Goal: Task Accomplishment & Management: Manage account settings

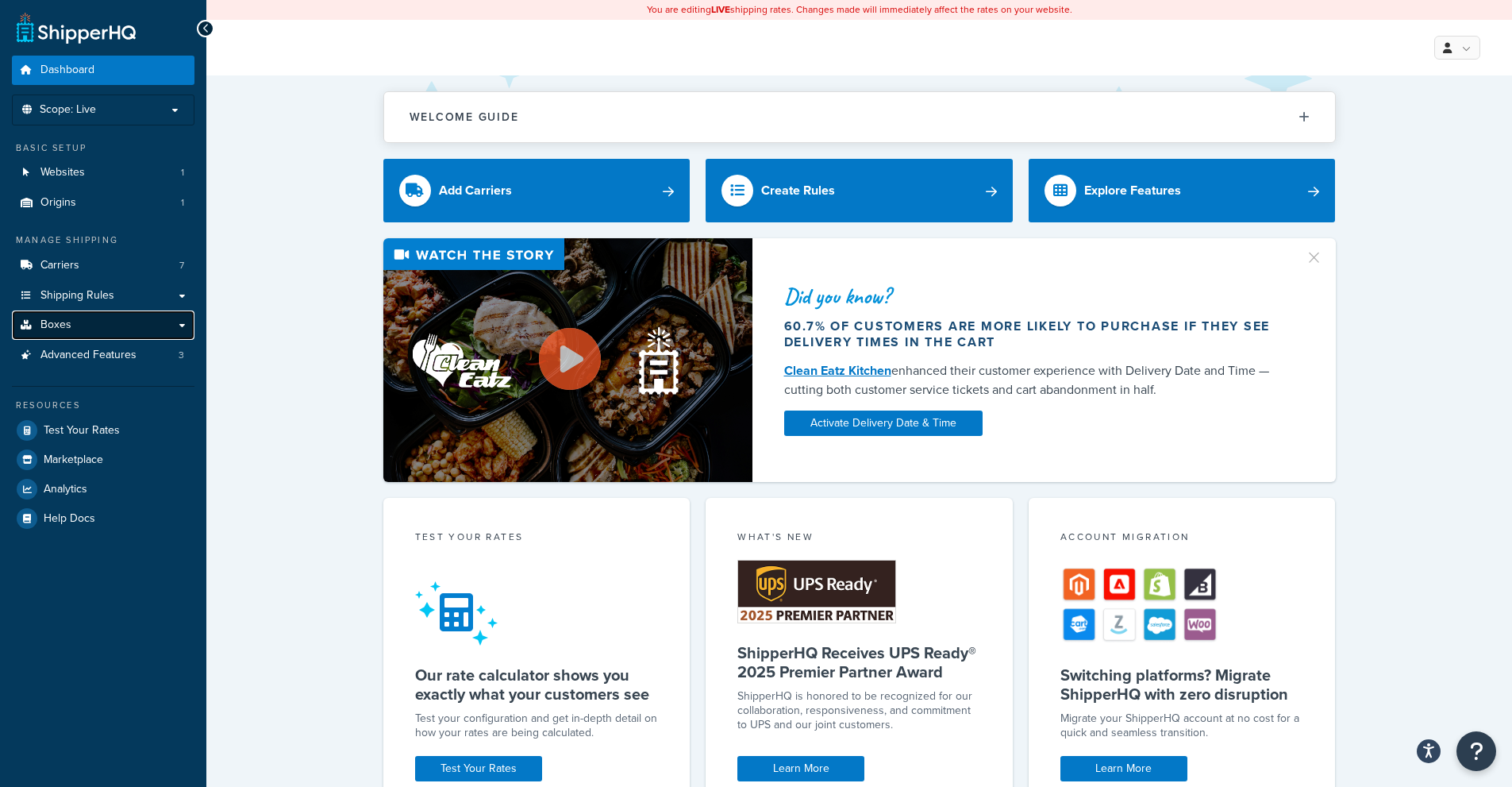
click at [60, 330] on span "Boxes" at bounding box center [56, 325] width 31 height 14
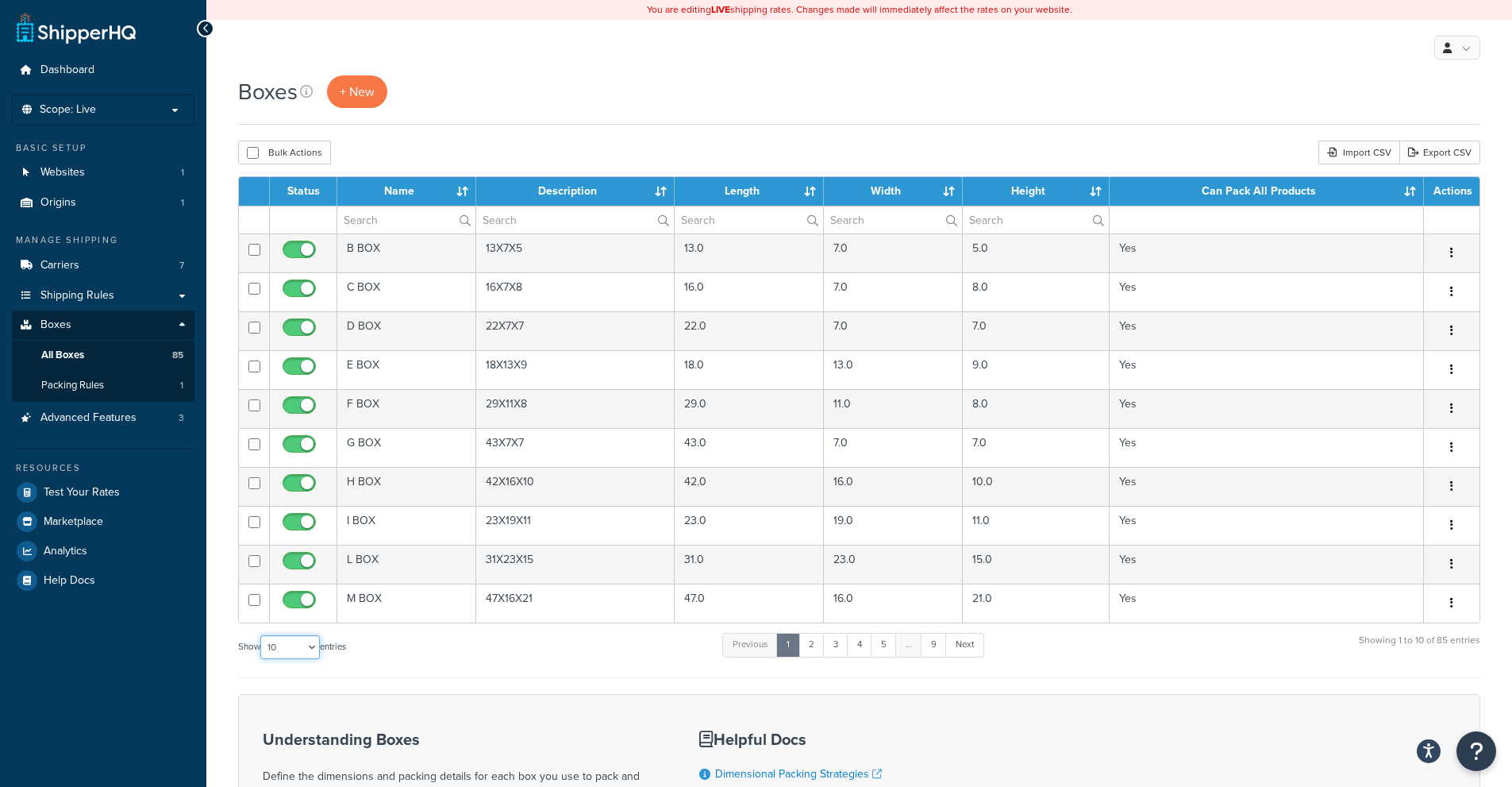
click at [288, 659] on select "10 15 25 50 100 1000" at bounding box center [289, 647] width 60 height 24
select select "1000"
click at [262, 636] on select "10 15 25 50 100 1000" at bounding box center [289, 647] width 60 height 24
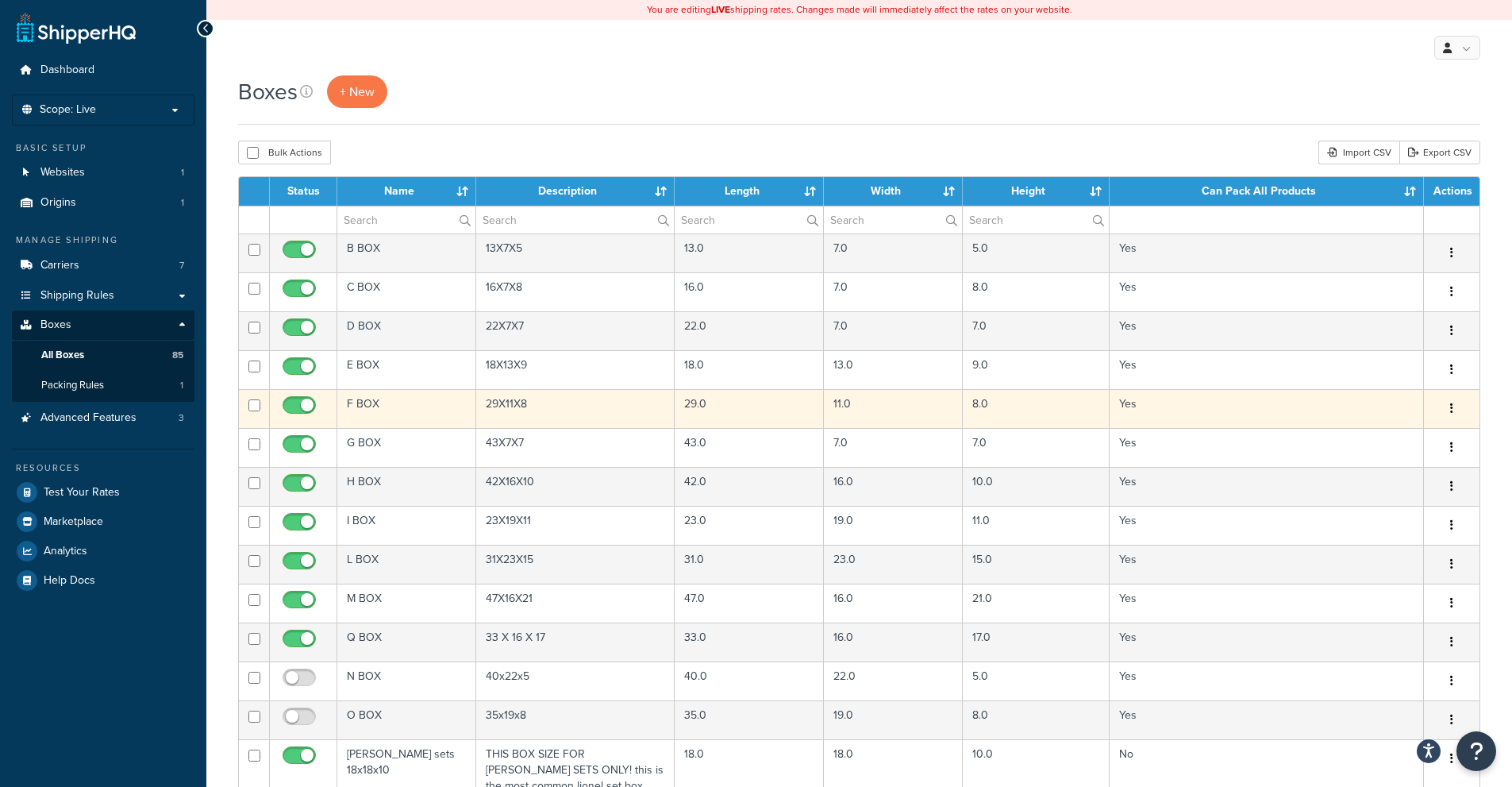
click at [1454, 408] on button "button" at bounding box center [1451, 409] width 22 height 25
click at [1369, 444] on link "Edit" at bounding box center [1400, 439] width 126 height 33
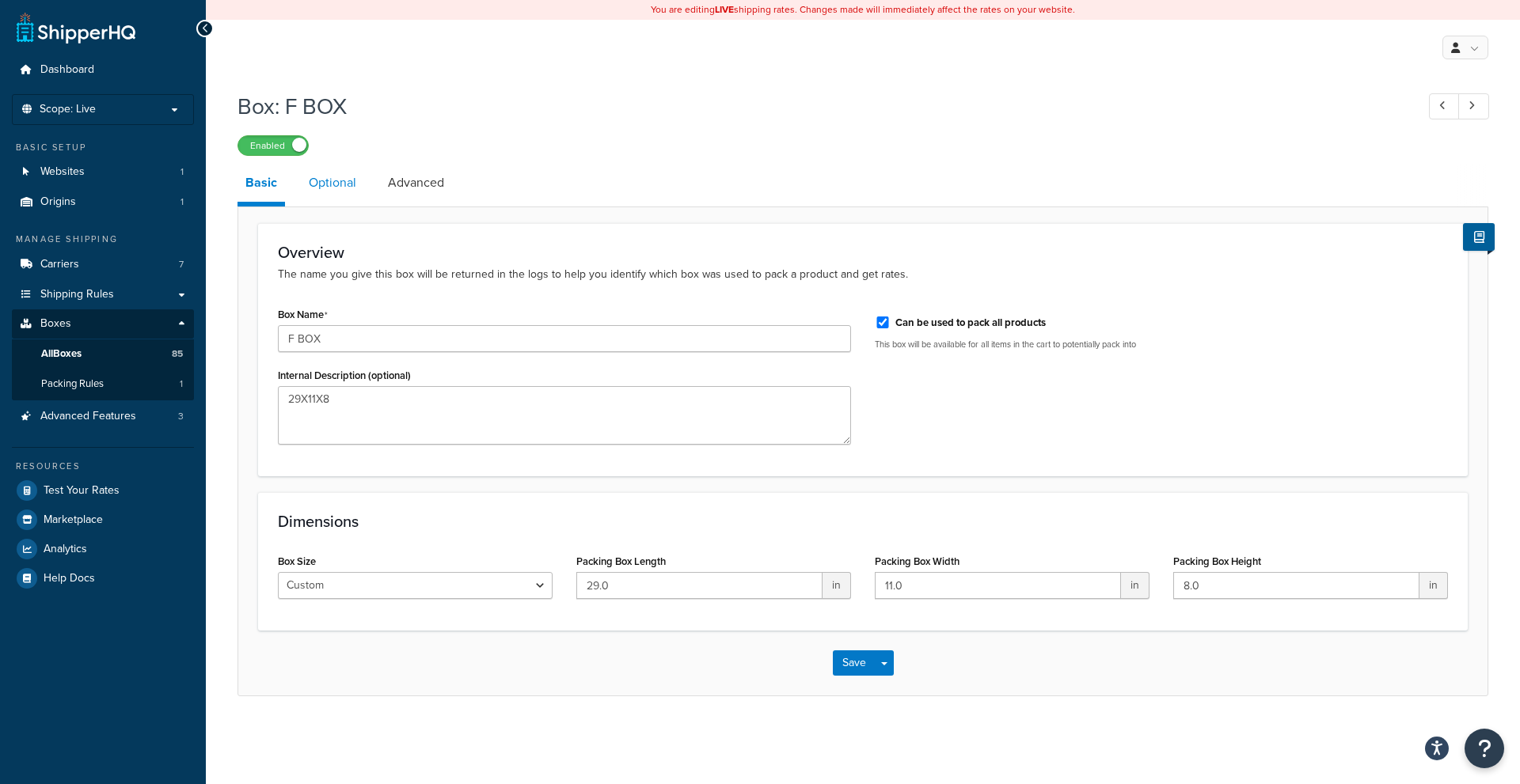
click at [324, 182] on link "Optional" at bounding box center [332, 183] width 63 height 38
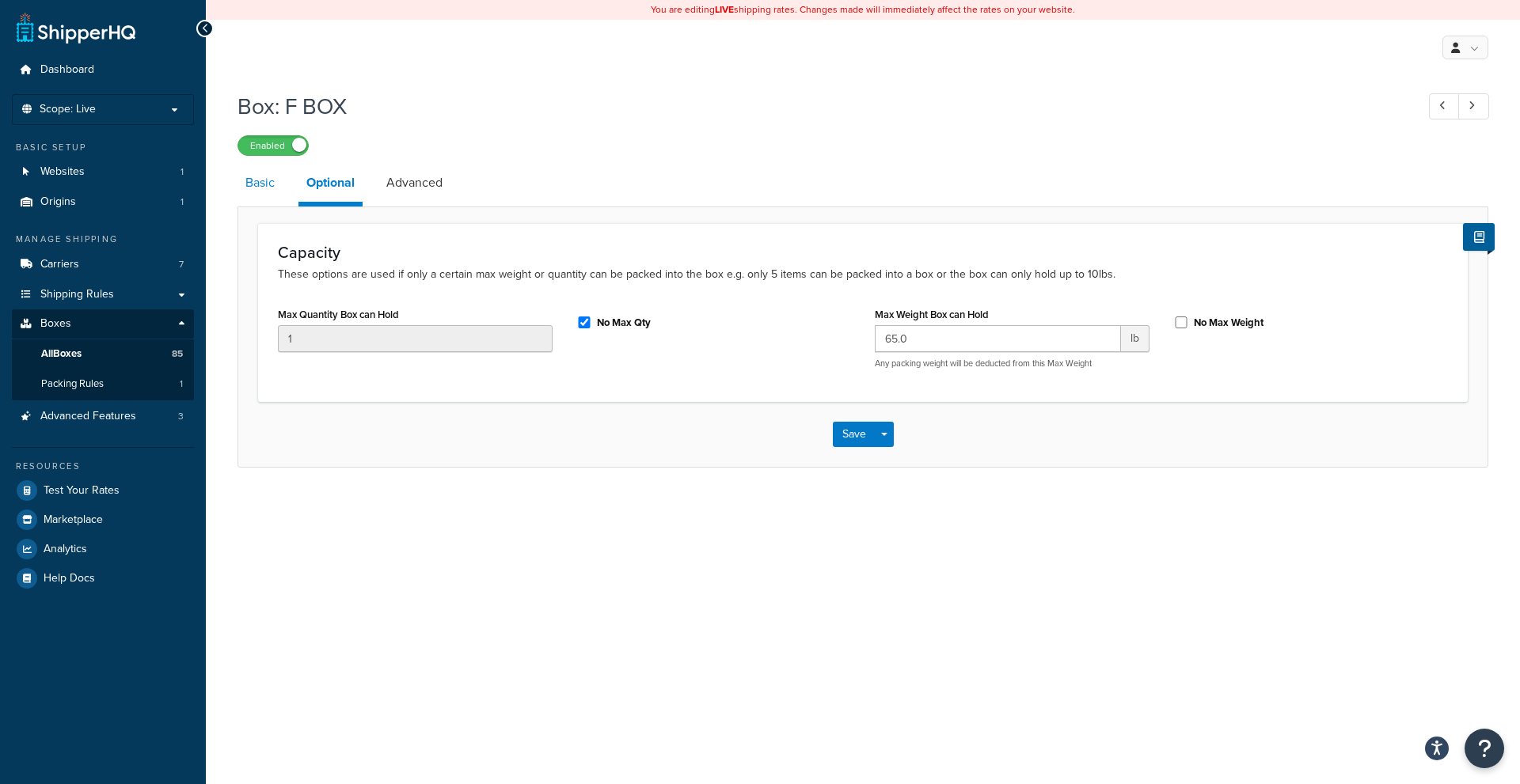
click at [269, 199] on link "Basic" at bounding box center [260, 183] width 46 height 38
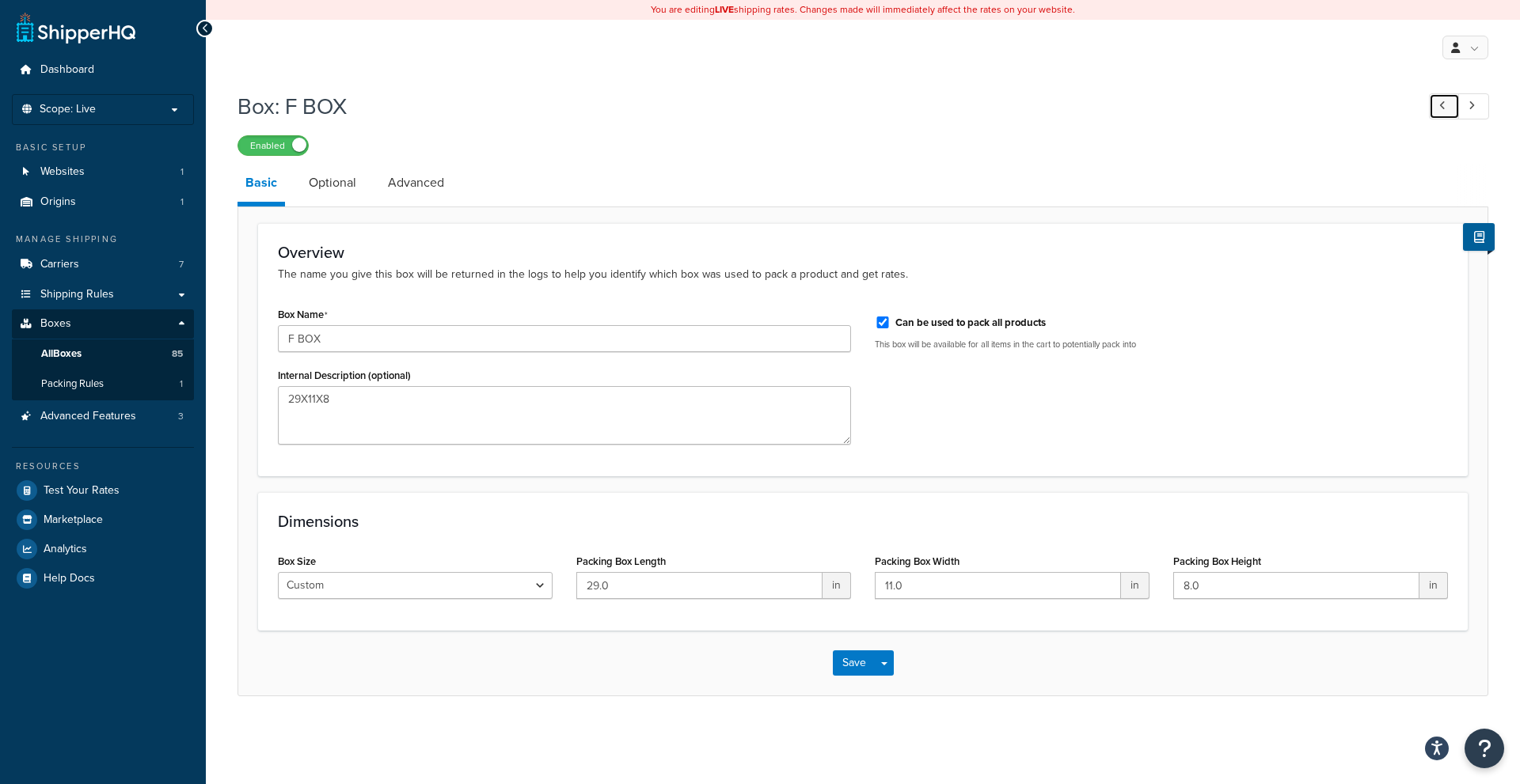
click at [1429, 110] on link at bounding box center [1444, 106] width 31 height 26
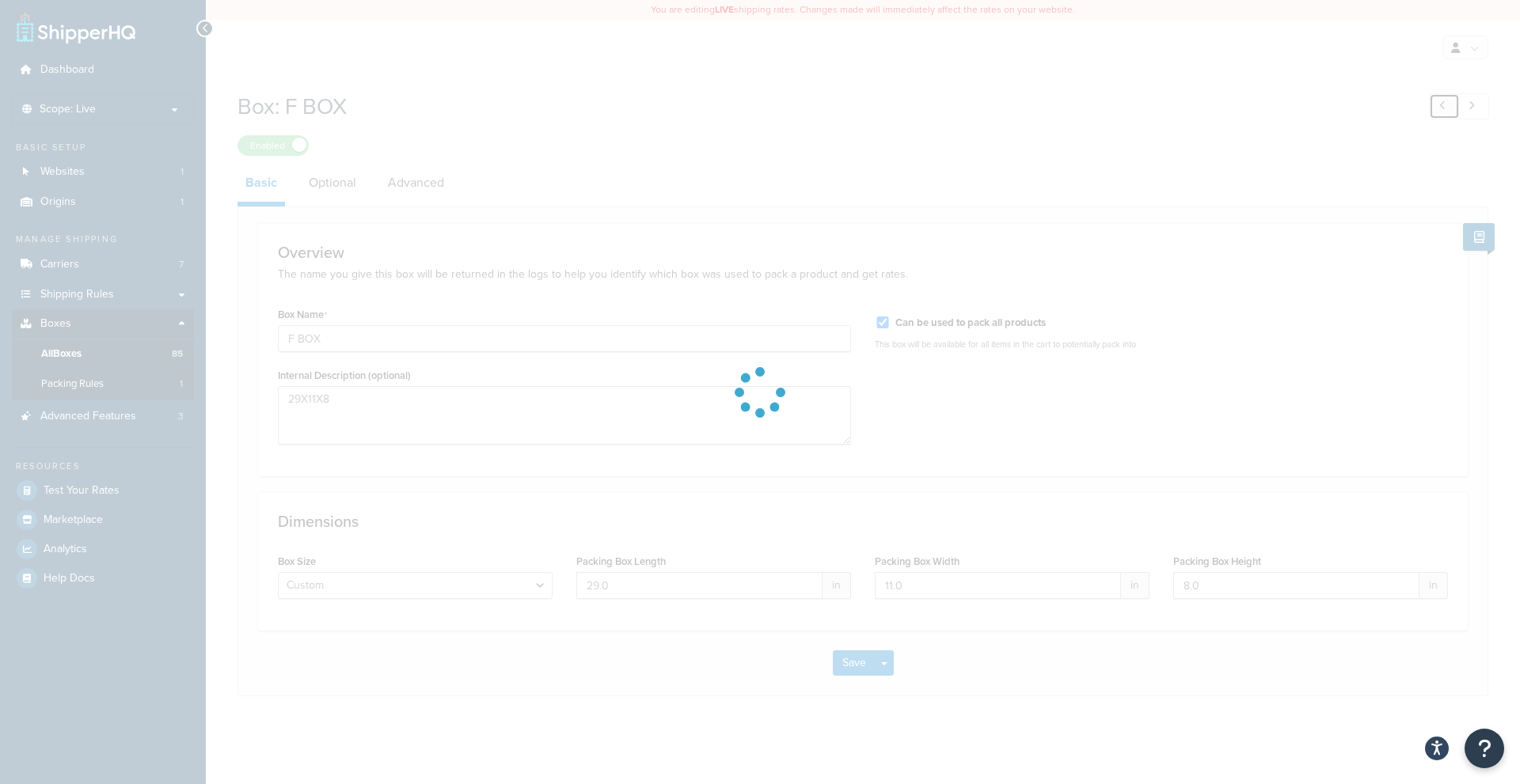
type input "E BOX"
type textarea "18X13X9"
type input "18.0"
type input "13.0"
type input "9.0"
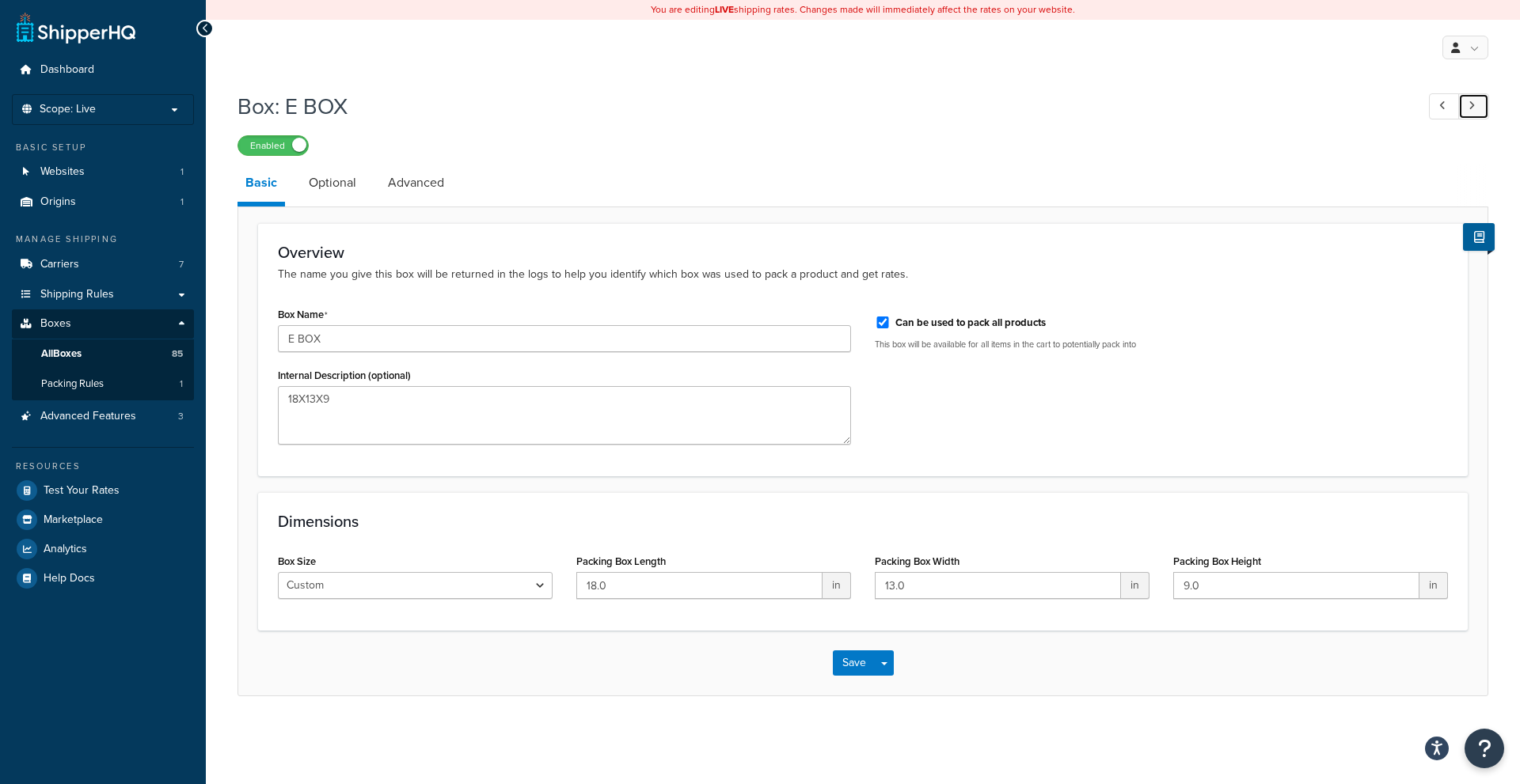
click at [1471, 109] on icon at bounding box center [1471, 106] width 7 height 11
type input "F BOX"
type textarea "29X11X8"
type input "29.0"
type input "11.0"
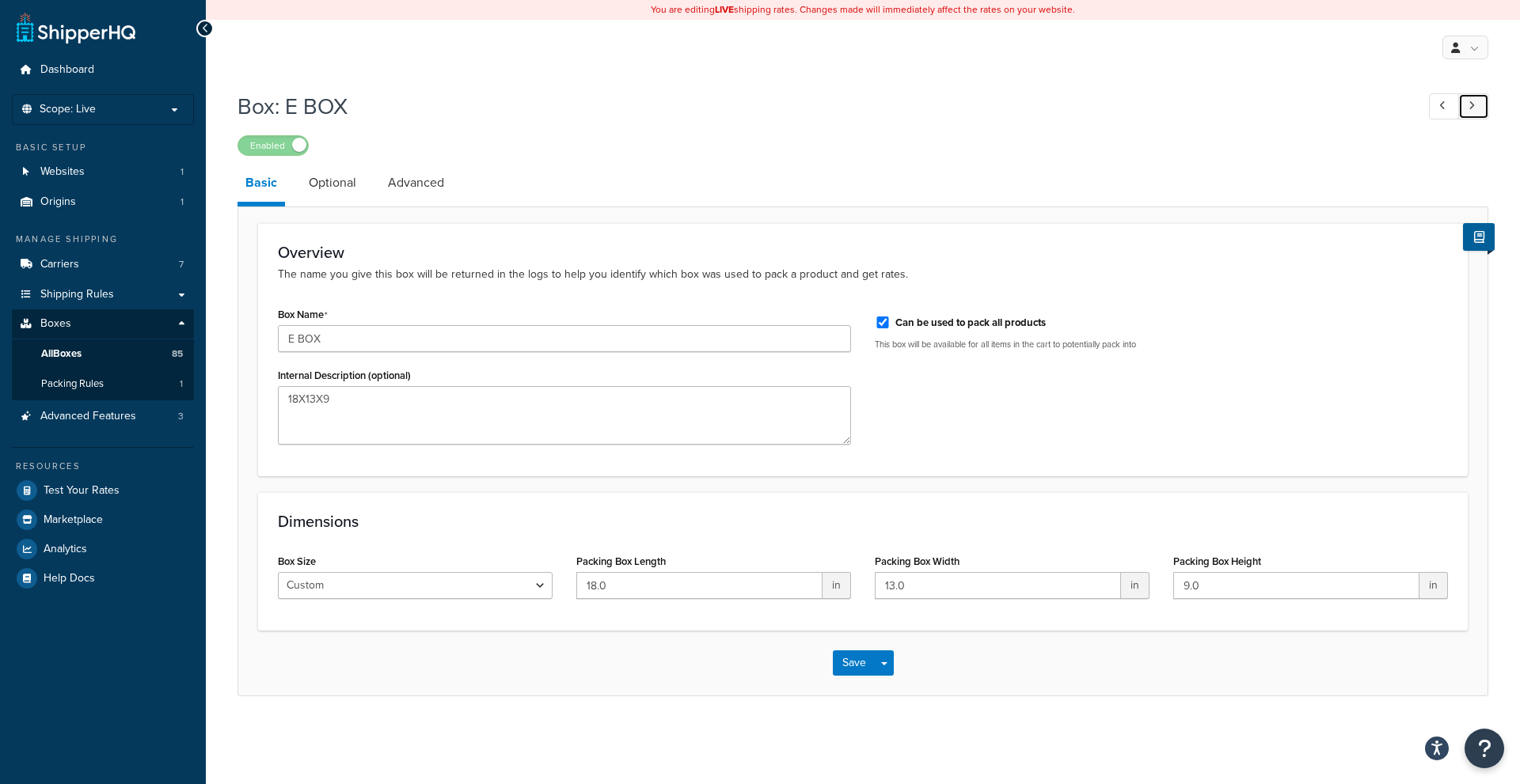
type input "8.0"
click at [1473, 109] on icon at bounding box center [1471, 106] width 7 height 11
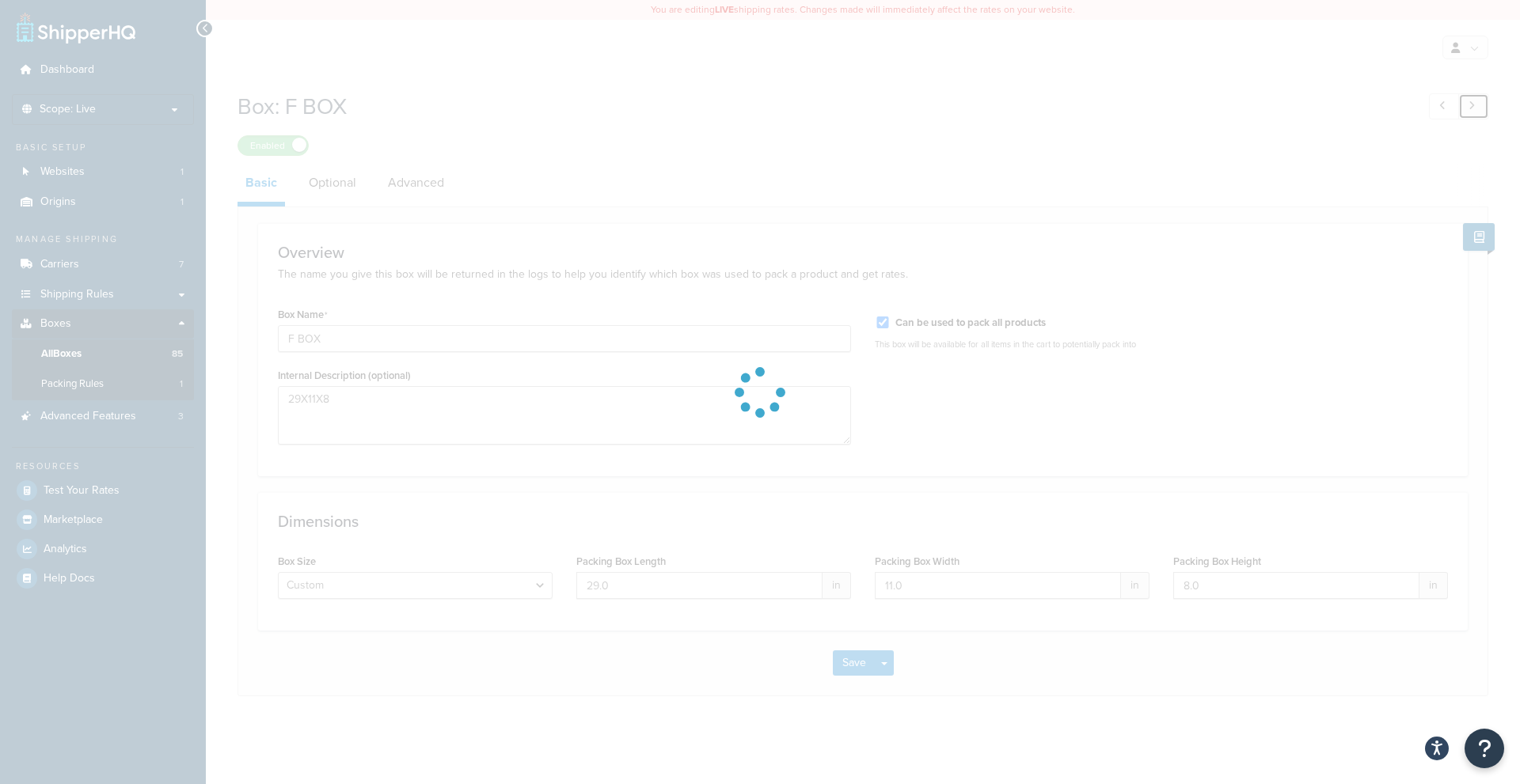
type input "G BOX"
type textarea "43X7X7"
type input "43.0"
type input "7.0"
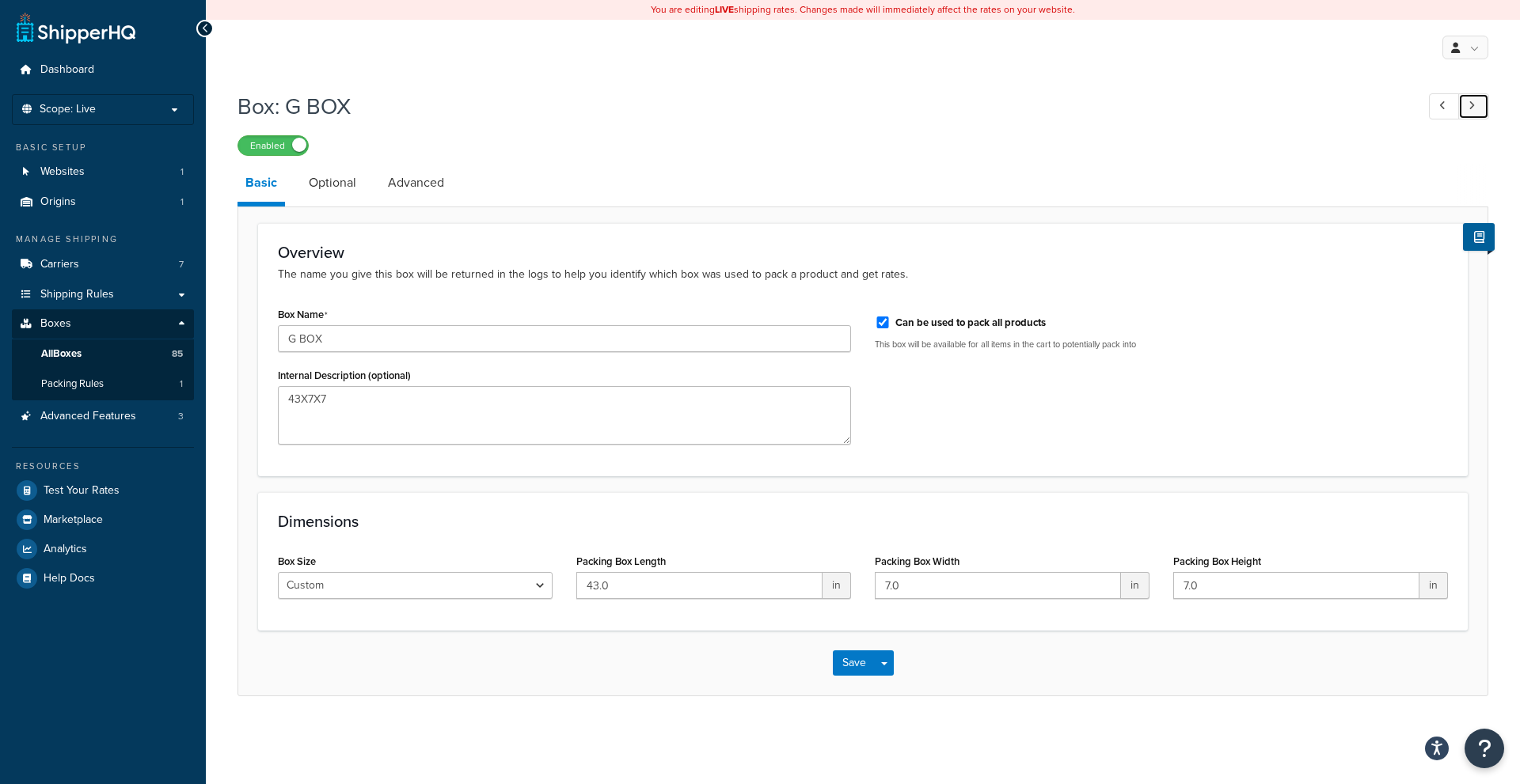
click at [1473, 109] on icon at bounding box center [1471, 106] width 7 height 11
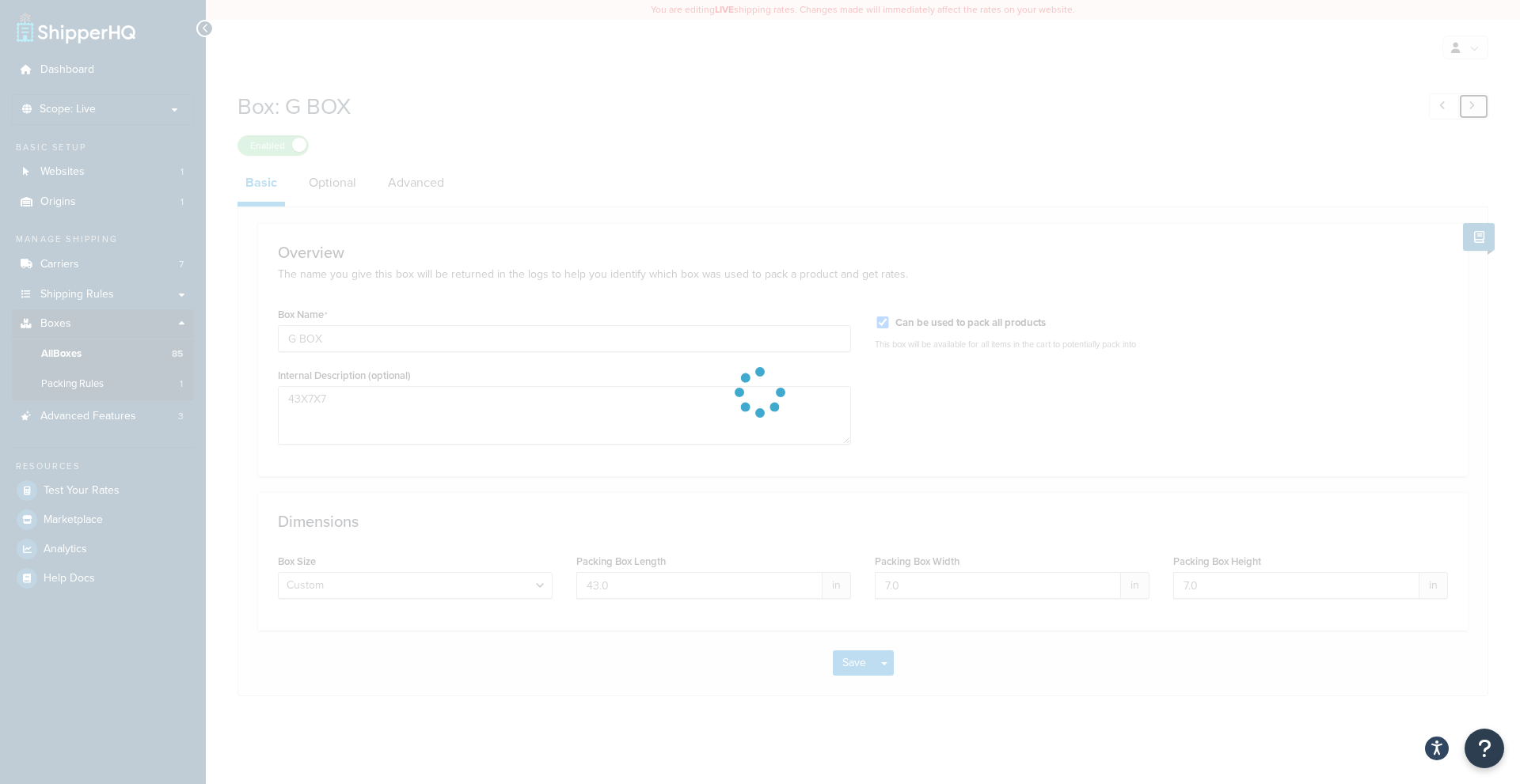
type input "H BOX"
type textarea "42X16X10"
type input "42.0"
type input "16.0"
type input "10.0"
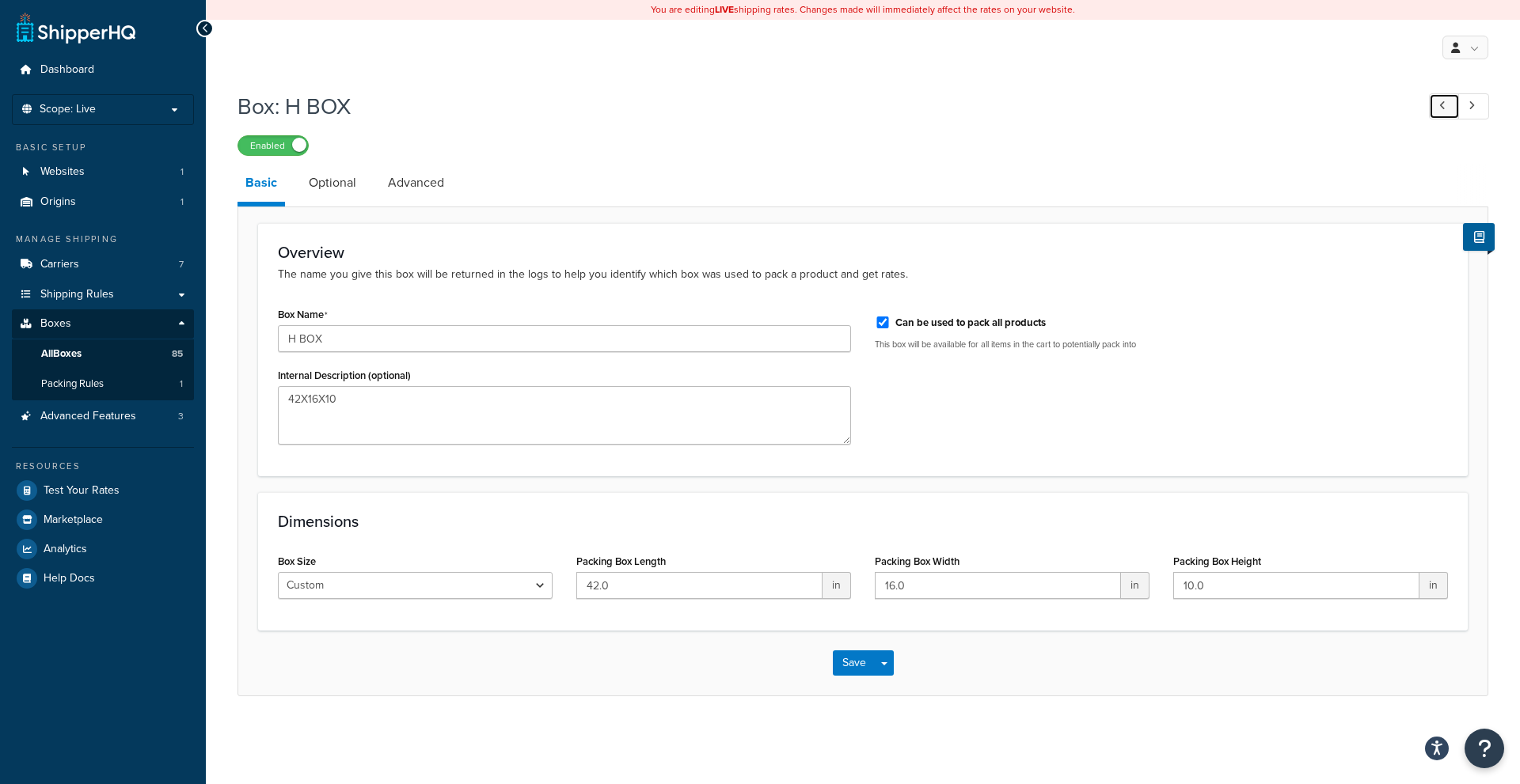
click at [1444, 108] on icon at bounding box center [1442, 106] width 7 height 11
type input "G BOX"
type textarea "43X7X7"
type input "43.0"
type input "7.0"
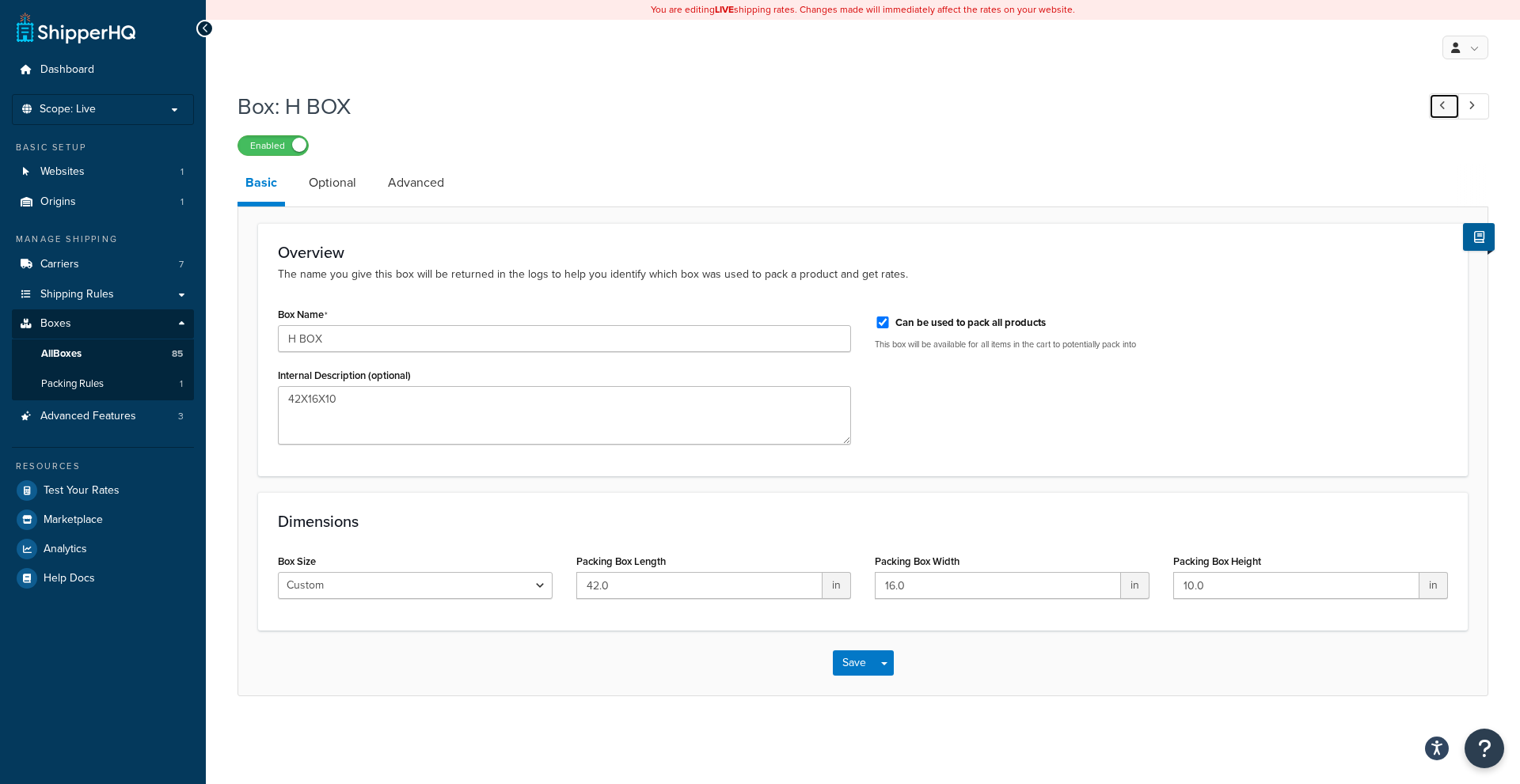
type input "7.0"
click at [1444, 108] on icon at bounding box center [1442, 106] width 7 height 11
type input "F BOX"
type textarea "29X11X8"
type input "29.0"
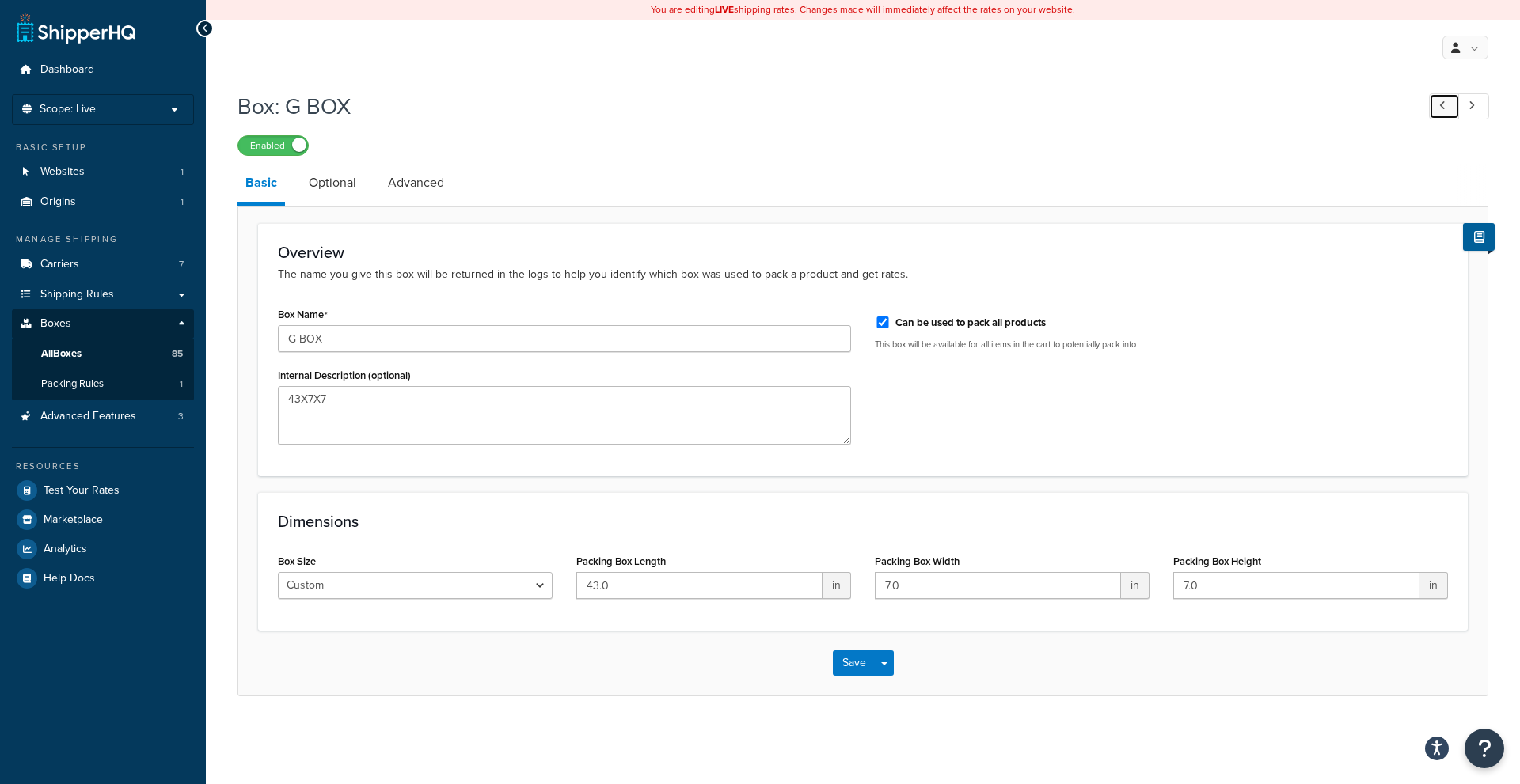
type input "11.0"
type input "8.0"
click at [1444, 108] on icon at bounding box center [1442, 106] width 7 height 11
type input "E BOX"
type textarea "18X13X9"
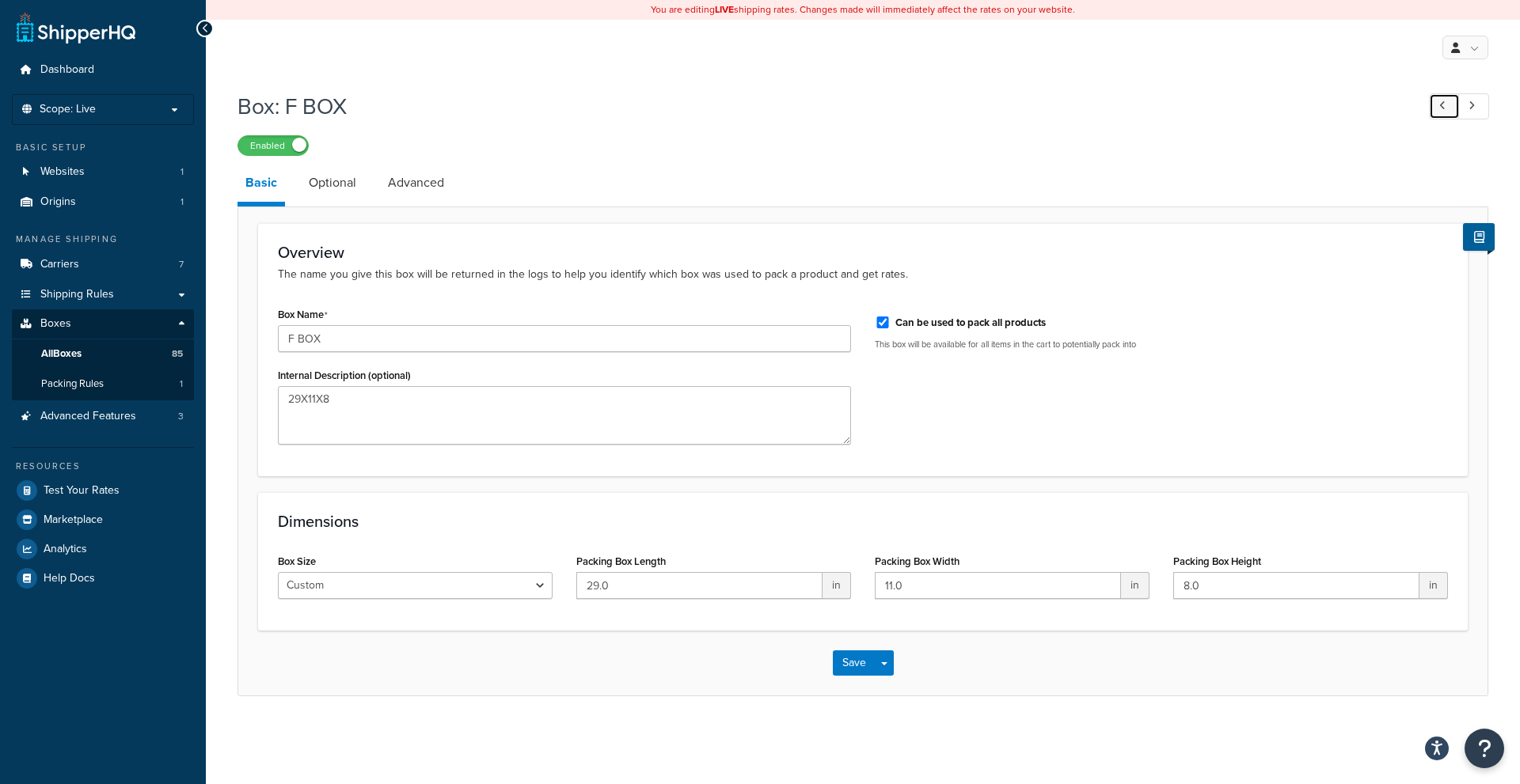
type input "18.0"
type input "13.0"
type input "9.0"
click at [1470, 107] on icon at bounding box center [1471, 106] width 7 height 11
type input "F BOX"
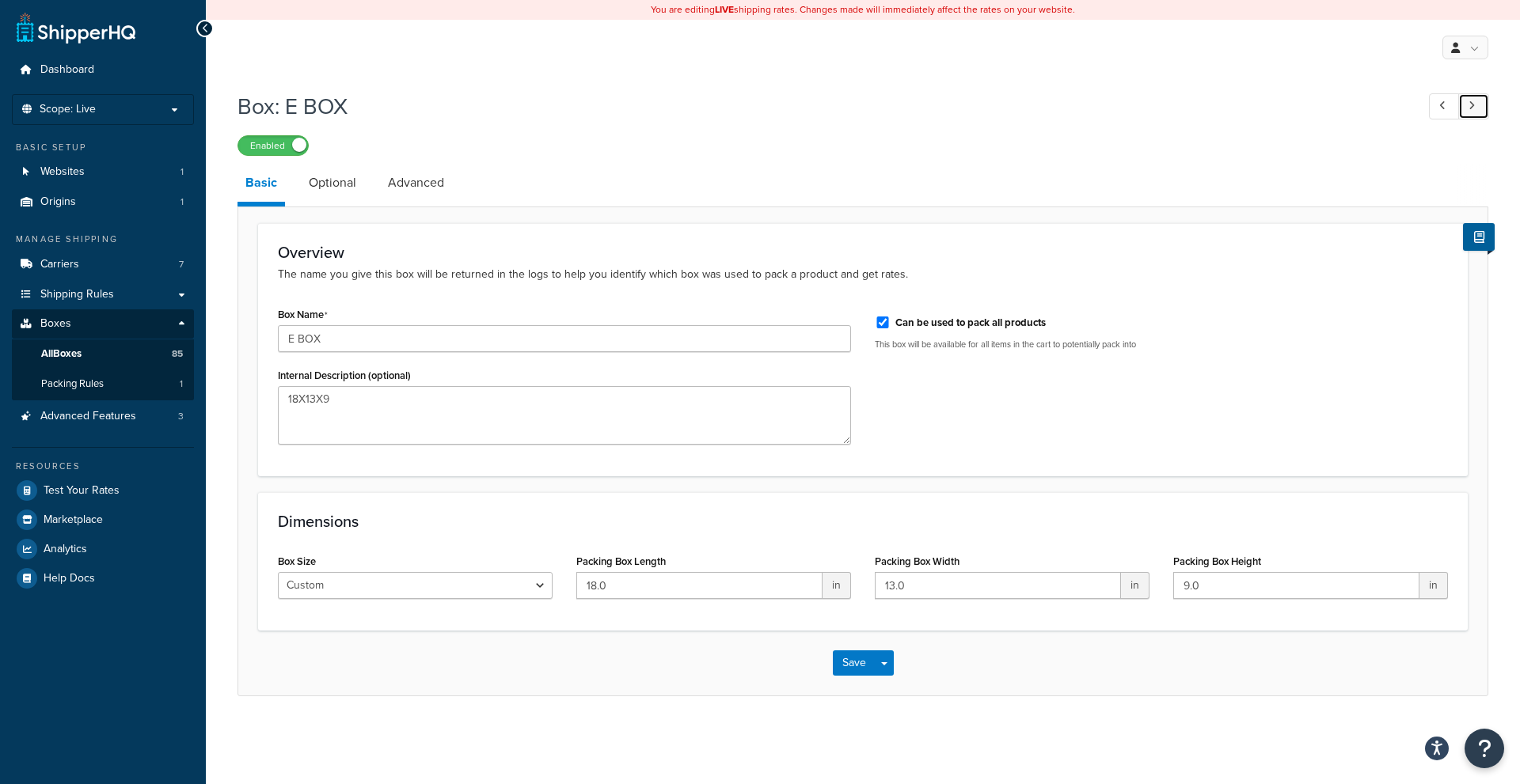
type textarea "29X11X8"
type input "29.0"
type input "11.0"
type input "8.0"
click at [93, 352] on link "All Boxes 85" at bounding box center [103, 354] width 182 height 29
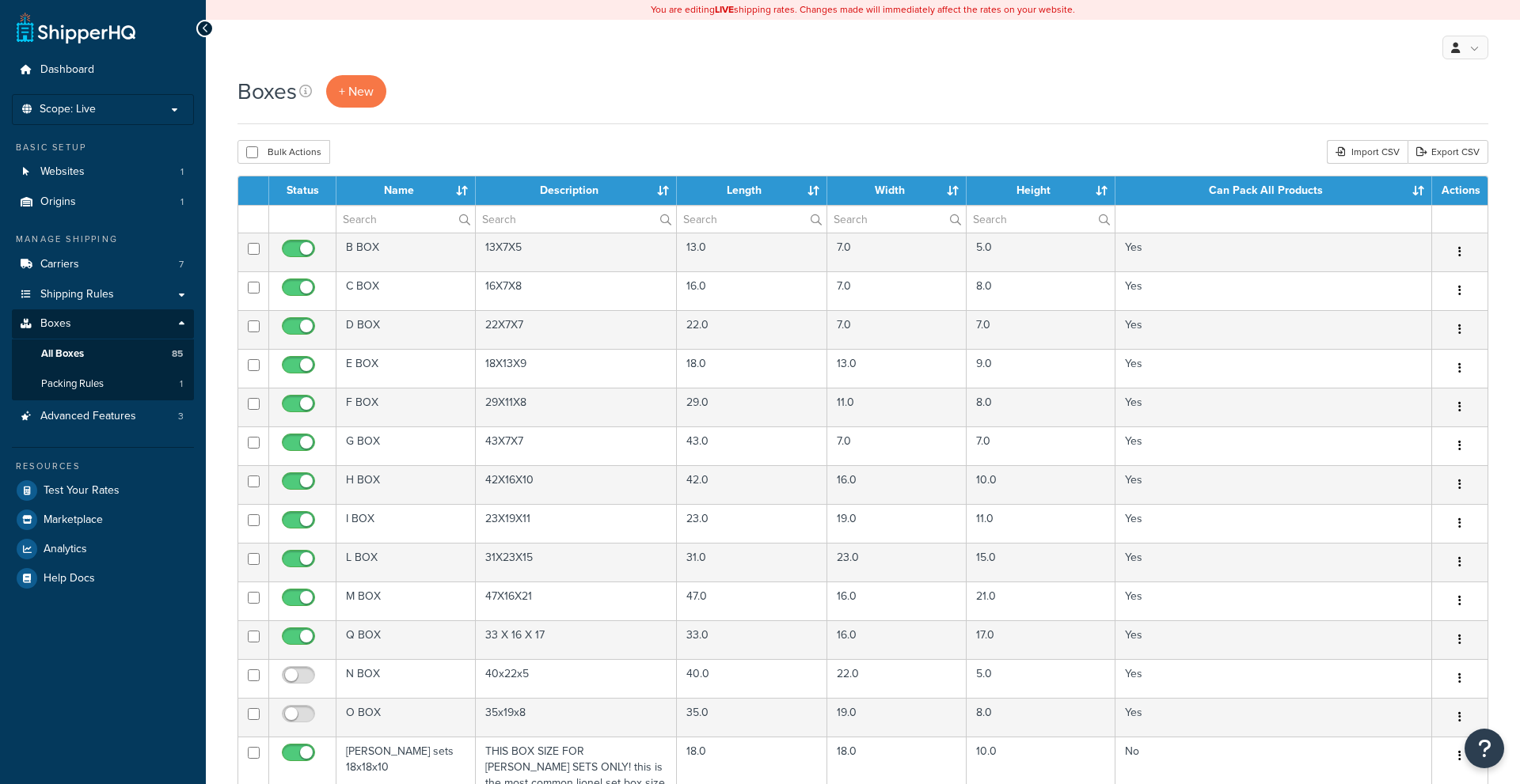
select select "1000"
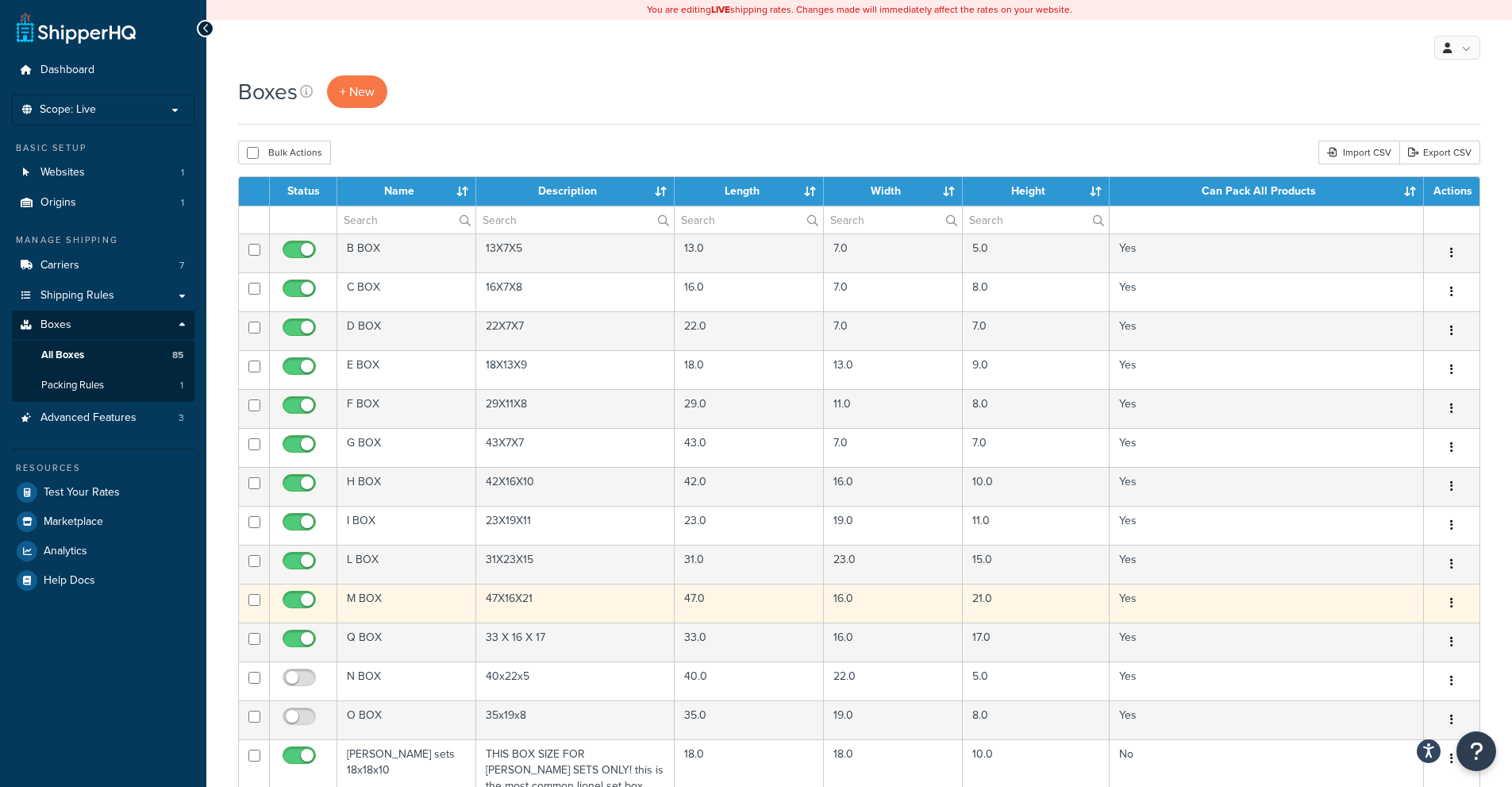
click at [306, 602] on input "checkbox" at bounding box center [302, 604] width 44 height 20
checkbox input "false"
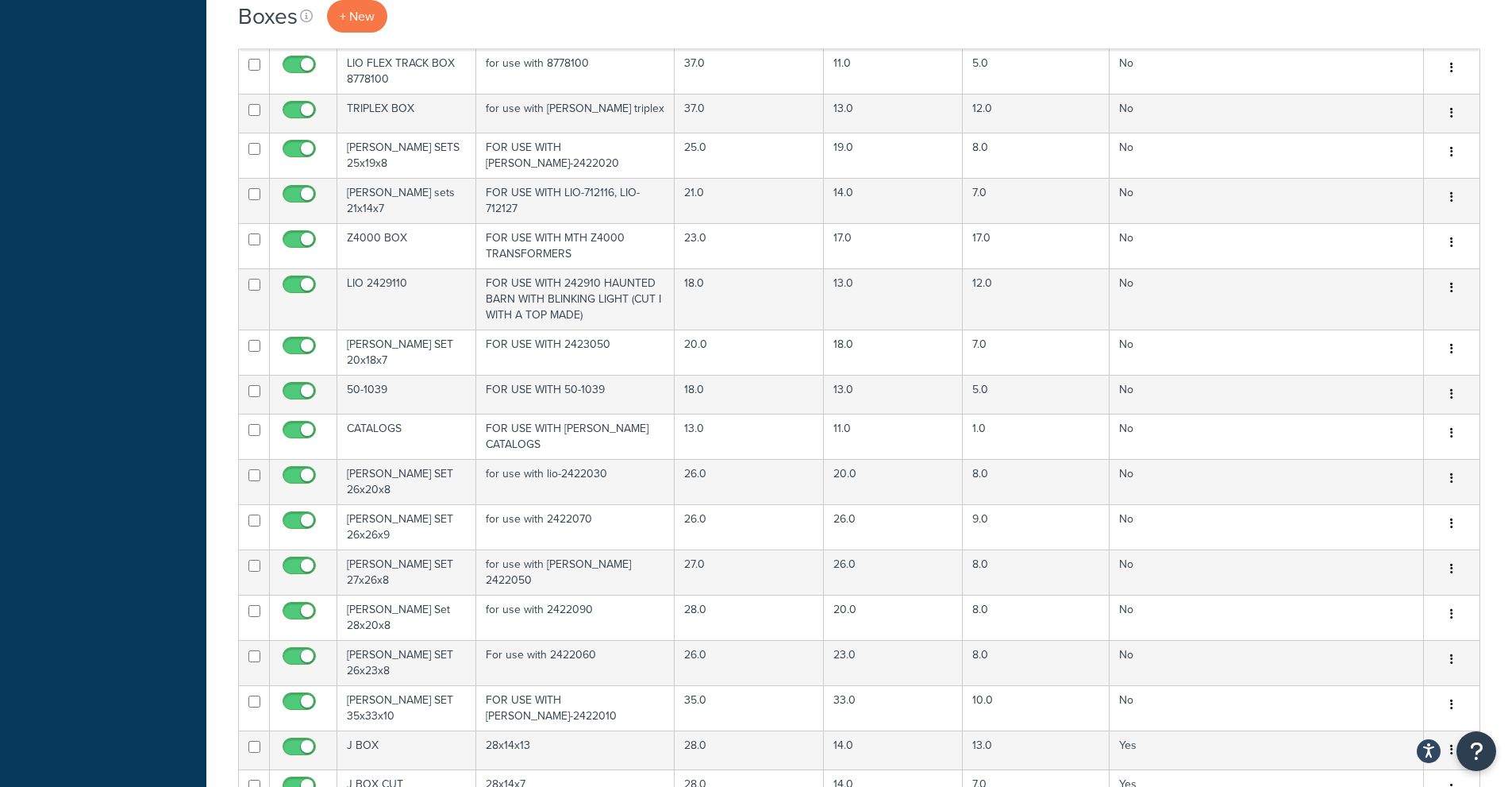
scroll to position [3336, 0]
